Goal: Transaction & Acquisition: Purchase product/service

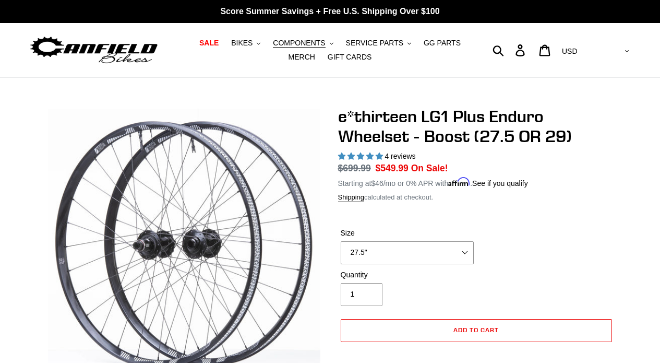
select select "highest-rating"
click at [246, 41] on span "BIKES" at bounding box center [241, 43] width 21 height 9
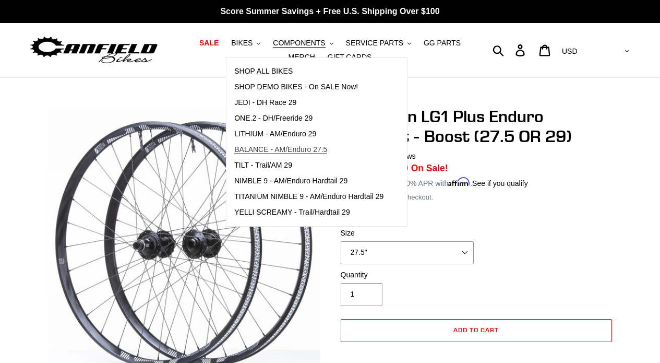
click at [277, 148] on span "BALANCE - AM/Enduro 27.5" at bounding box center [280, 149] width 93 height 9
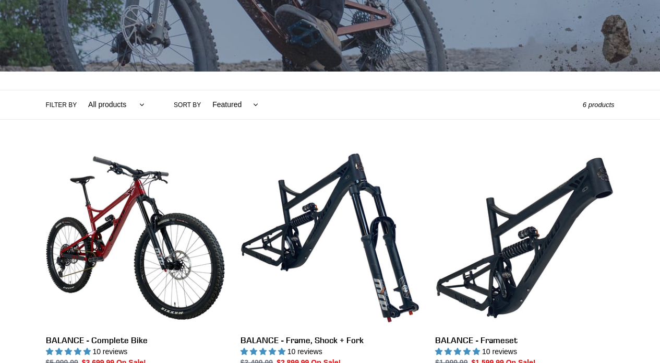
scroll to position [166, 0]
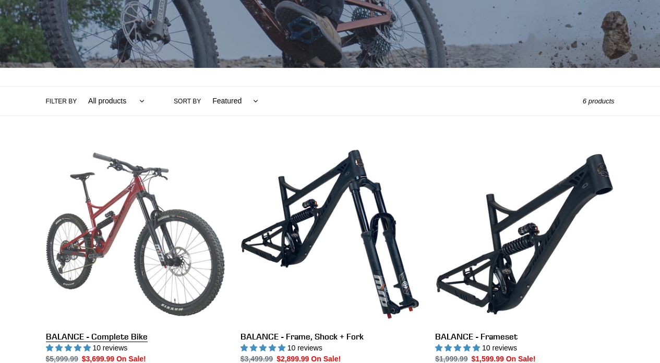
click at [168, 203] on link "BALANCE - Complete Bike" at bounding box center [135, 267] width 179 height 244
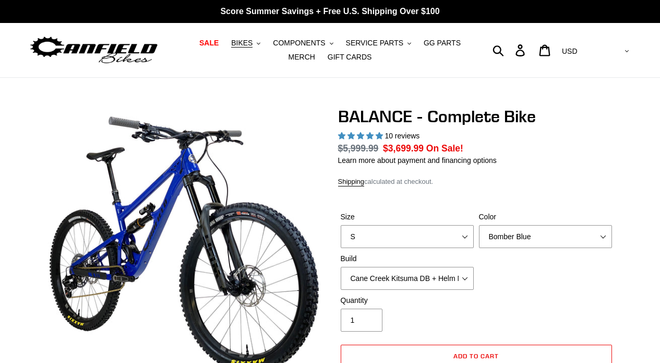
select select "highest-rating"
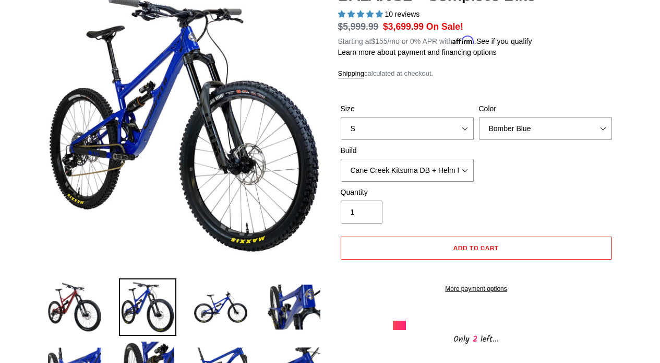
scroll to position [145, 0]
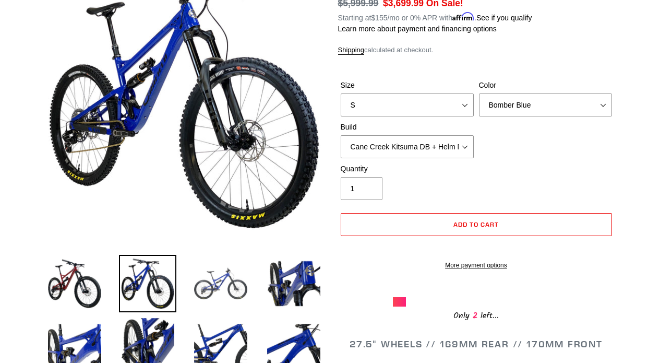
click at [219, 291] on img at bounding box center [220, 283] width 57 height 57
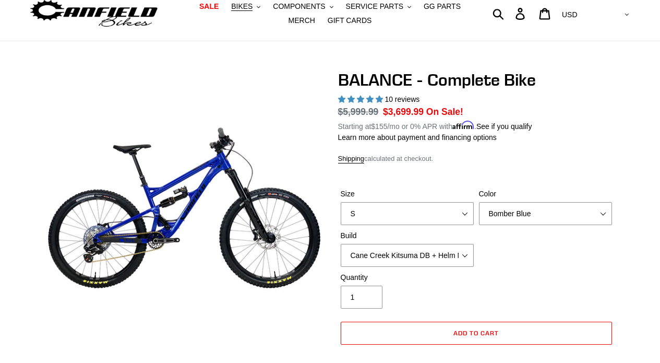
scroll to position [37, 0]
